Goal: Task Accomplishment & Management: Complete application form

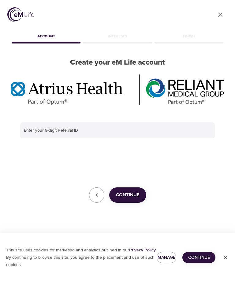
click at [49, 132] on input "text" at bounding box center [117, 130] width 195 height 17
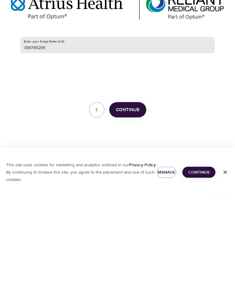
type input "388745285"
click at [129, 191] on span "Continue" at bounding box center [128, 195] width 24 height 8
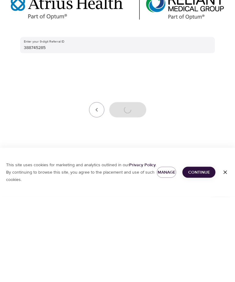
scroll to position [20, 0]
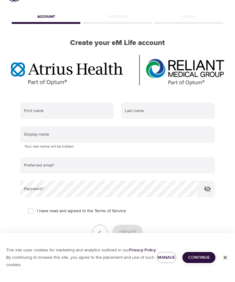
click at [49, 111] on input "text" at bounding box center [67, 110] width 94 height 17
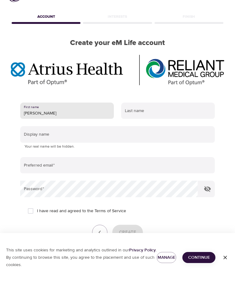
type input "Jacquelyn"
click at [138, 110] on input "text" at bounding box center [168, 110] width 94 height 17
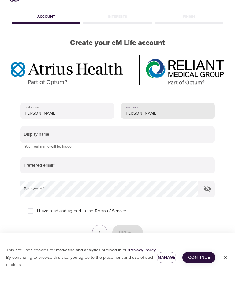
type input "Furman"
click at [58, 137] on input "text" at bounding box center [117, 134] width 195 height 17
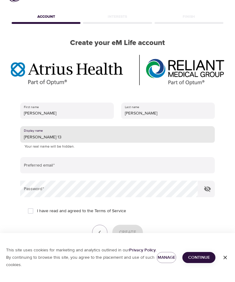
type input "Jackie 13"
click at [59, 165] on input "email" at bounding box center [117, 165] width 195 height 17
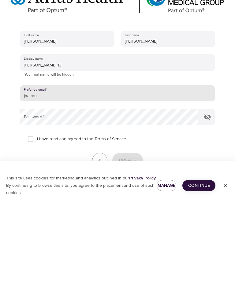
type input "Jnamruf100@gmail.com"
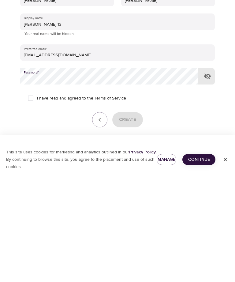
scroll to position [34, 0]
click at [28, 190] on input "I have read and agreed to the Terms of Service" at bounding box center [30, 196] width 13 height 13
checkbox input "true"
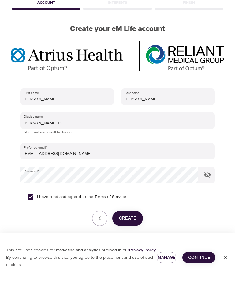
click at [127, 218] on span "Create" at bounding box center [127, 218] width 17 height 8
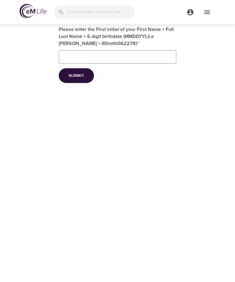
scroll to position [20, 0]
click at [75, 72] on span "Submit" at bounding box center [77, 76] width 16 height 8
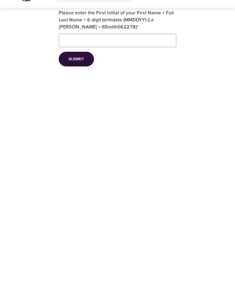
scroll to position [0, 0]
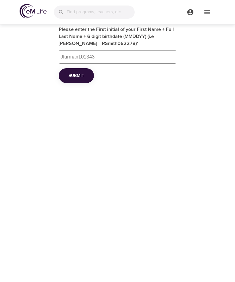
type input "Jfurman101343"
click at [76, 79] on button "Submit" at bounding box center [76, 75] width 35 height 15
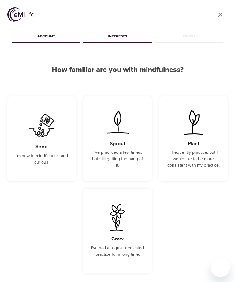
click at [44, 127] on img at bounding box center [41, 125] width 31 height 27
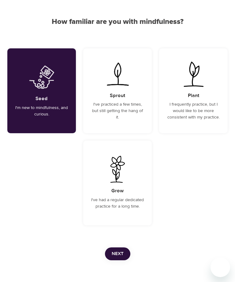
scroll to position [50, 0]
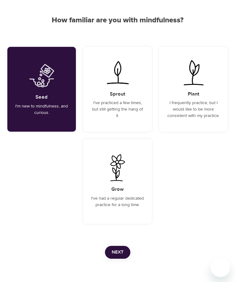
click at [117, 254] on span "Next" at bounding box center [118, 252] width 12 height 8
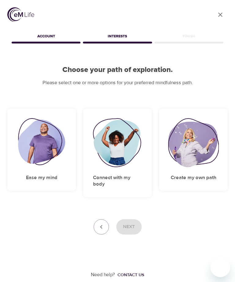
scroll to position [0, 0]
click at [169, 172] on div "Create my own path" at bounding box center [193, 149] width 69 height 82
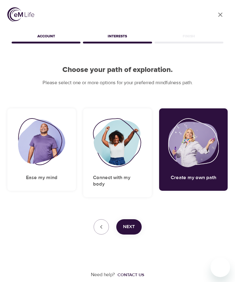
click at [129, 223] on span "Next" at bounding box center [129, 227] width 12 height 8
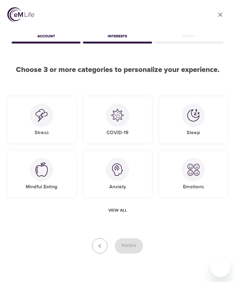
click at [195, 120] on img at bounding box center [193, 115] width 12 height 12
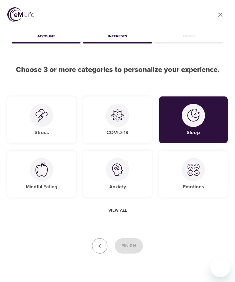
click at [40, 175] on img at bounding box center [41, 169] width 12 height 14
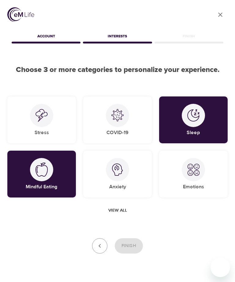
click at [196, 171] on img at bounding box center [193, 169] width 12 height 12
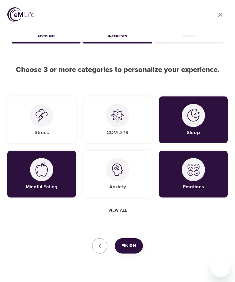
click at [131, 247] on span "Finish" at bounding box center [128, 246] width 15 height 8
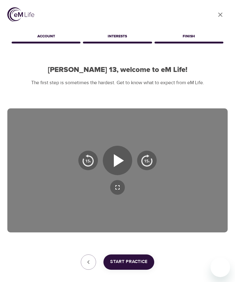
click at [126, 262] on span "Start Practice" at bounding box center [128, 262] width 37 height 8
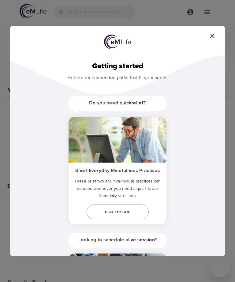
click at [216, 39] on icon "button" at bounding box center [212, 35] width 7 height 7
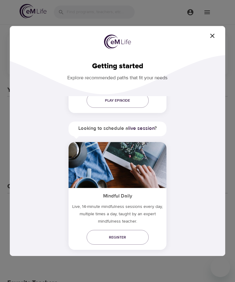
scroll to position [113, 0]
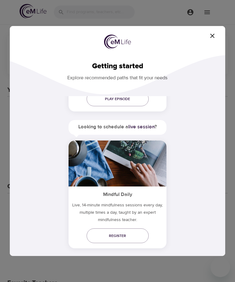
click at [182, 124] on div "Do you need quick relief ? Short Everyday Mindfulness Practices These brief two…" at bounding box center [118, 201] width 196 height 210
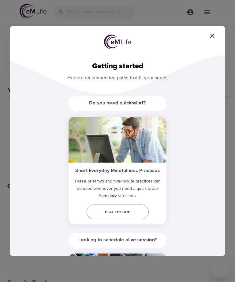
scroll to position [0, 0]
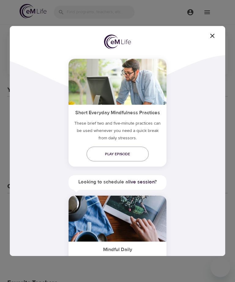
scroll to position [8, 0]
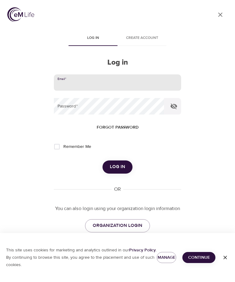
type input "[EMAIL_ADDRESS][DOMAIN_NAME]"
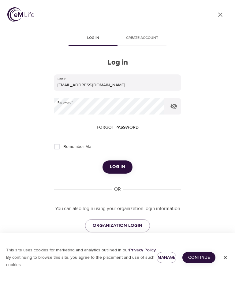
click at [117, 166] on button "Log in" at bounding box center [117, 166] width 30 height 13
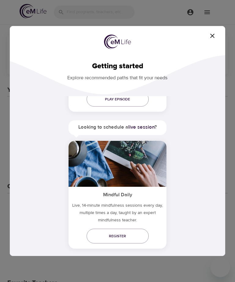
scroll to position [113, 0]
click at [122, 236] on span "Register" at bounding box center [117, 235] width 52 height 6
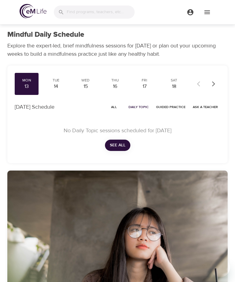
click at [61, 83] on div "14" at bounding box center [55, 86] width 19 height 7
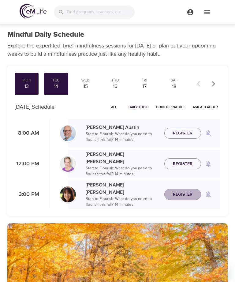
click at [176, 195] on span "Register" at bounding box center [183, 195] width 20 height 8
